Goal: Information Seeking & Learning: Learn about a topic

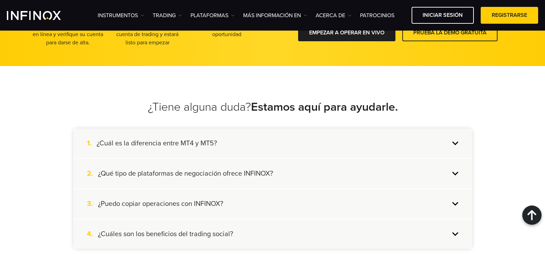
scroll to position [1444, 0]
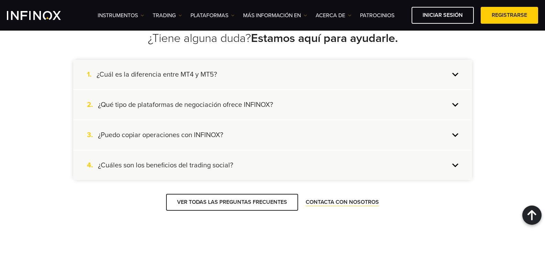
drag, startPoint x: 458, startPoint y: 76, endPoint x: 465, endPoint y: 77, distance: 6.8
click at [458, 76] on div "1. ¿Cuál es la diferencia entre MT4 y MT5?" at bounding box center [272, 75] width 399 height 30
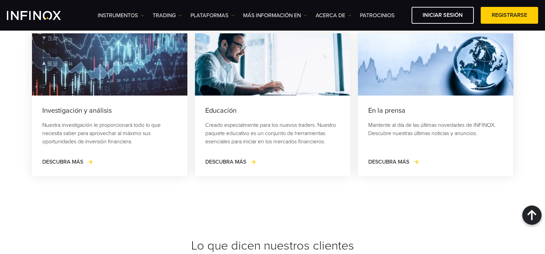
scroll to position [1651, 0]
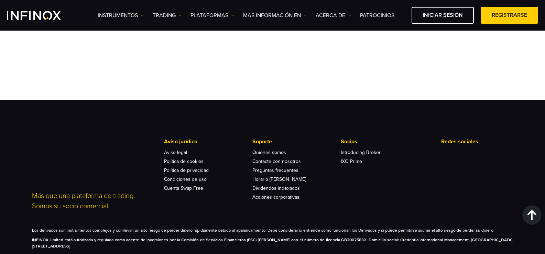
scroll to position [2854, 0]
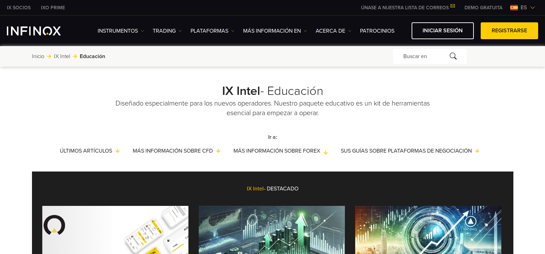
click at [298, 151] on link "Más información sobre Forex" at bounding box center [283, 151] width 100 height 8
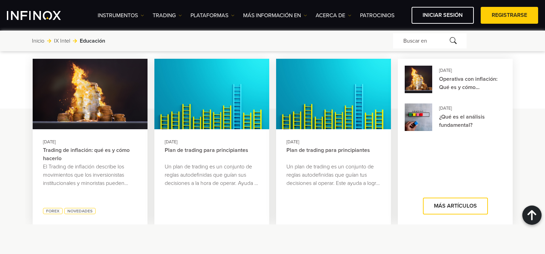
scroll to position [890, 0]
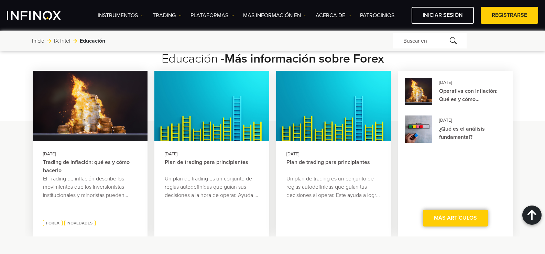
click at [454, 217] on link "MÁS ARTÍCULOS" at bounding box center [455, 218] width 65 height 17
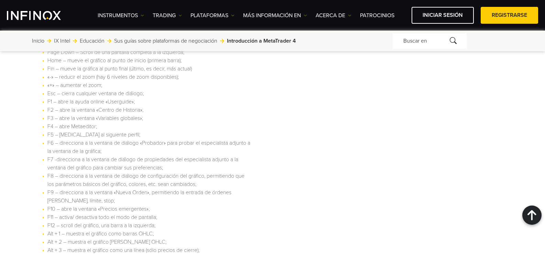
scroll to position [1995, 0]
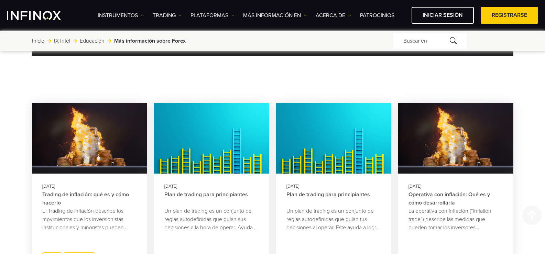
scroll to position [309, 0]
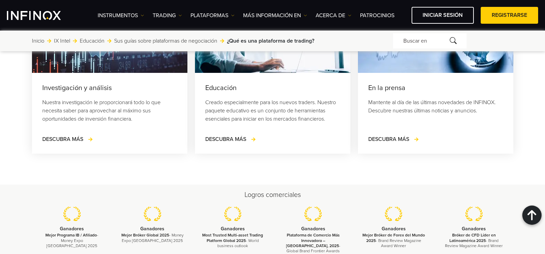
scroll to position [1513, 0]
